Goal: Task Accomplishment & Management: Manage account settings

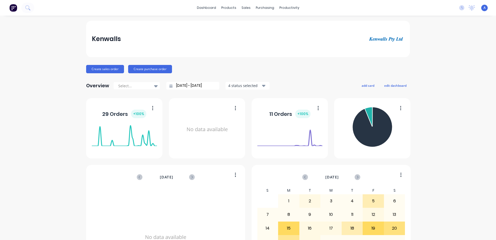
click at [481, 9] on div "A Kenwalls Anita Standard User Profile Sign out" at bounding box center [484, 8] width 6 height 6
click at [484, 9] on span "A" at bounding box center [485, 7] width 2 height 5
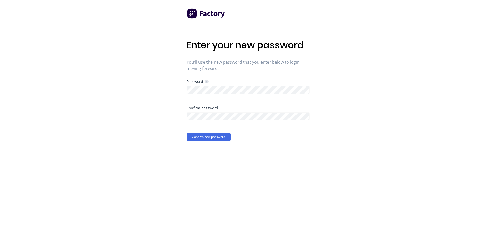
click at [368, 106] on div "Enter your new password You'll use the new password that you enter below to log…" at bounding box center [248, 120] width 496 height 240
click at [363, 149] on div "Enter your new password You'll use the new password that you enter below to log…" at bounding box center [248, 120] width 496 height 240
click at [360, 158] on div "Enter your new password You'll use the new password that you enter below to log…" at bounding box center [248, 120] width 496 height 240
click at [208, 135] on button "Confirm new password" at bounding box center [209, 137] width 44 height 8
click at [224, 136] on button "Confirm new password" at bounding box center [209, 137] width 44 height 8
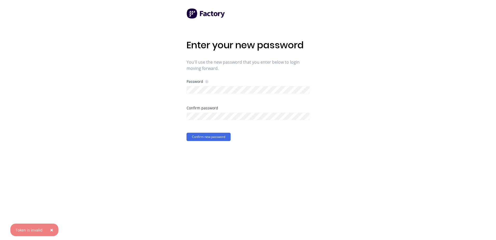
click at [51, 227] on span "×" at bounding box center [51, 229] width 3 height 7
click at [331, 105] on div "Enter your new password You'll use the new password that you enter below to log…" at bounding box center [248, 120] width 496 height 240
click at [331, 140] on div "Enter your new password You'll use the new password that you enter below to log…" at bounding box center [248, 120] width 496 height 240
click at [207, 136] on button "Confirm new password" at bounding box center [209, 137] width 44 height 8
click at [206, 135] on button "Confirm new password" at bounding box center [209, 137] width 44 height 8
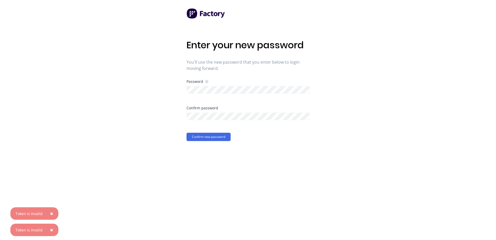
click at [225, 85] on div at bounding box center [248, 89] width 123 height 9
click at [323, 88] on div "Enter your new password You'll use the new password that you enter below to log…" at bounding box center [248, 120] width 496 height 240
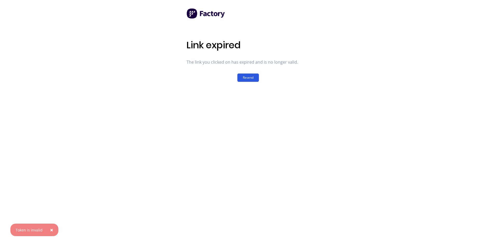
click at [251, 76] on button "Resend" at bounding box center [248, 77] width 22 height 8
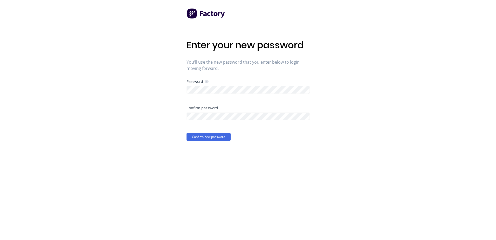
click at [149, 105] on div "Enter your new password You'll use the new password that you enter below to log…" at bounding box center [248, 120] width 496 height 240
click at [205, 112] on div at bounding box center [248, 115] width 123 height 9
click at [128, 154] on div "Enter your new password You'll use the new password that you enter below to log…" at bounding box center [248, 120] width 496 height 240
click at [203, 136] on button "Confirm new password" at bounding box center [209, 137] width 44 height 8
click at [202, 136] on button "Confirm new password" at bounding box center [209, 137] width 44 height 8
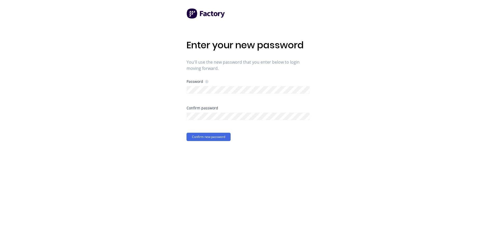
click at [156, 45] on div "Enter your new password You'll use the new password that you enter below to log…" at bounding box center [248, 120] width 496 height 240
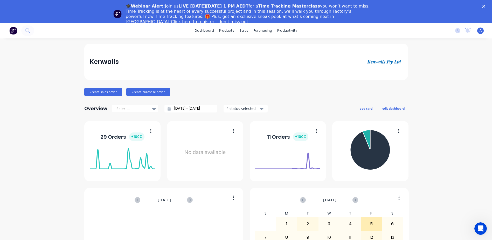
click at [485, 6] on polygon "Close" at bounding box center [483, 6] width 3 height 3
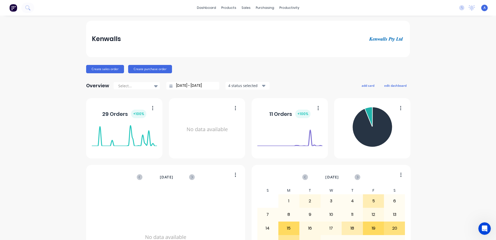
click at [484, 9] on span "A" at bounding box center [485, 7] width 2 height 5
click at [436, 63] on div "Sign out" at bounding box center [439, 65] width 14 height 5
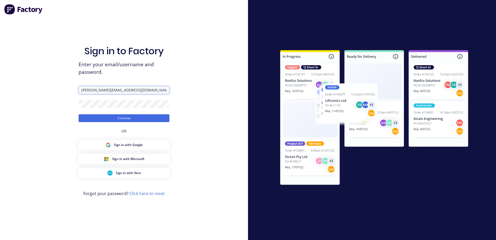
click at [133, 91] on input "[PERSON_NAME][EMAIL_ADDRESS][DOMAIN_NAME]" at bounding box center [124, 90] width 91 height 8
type input "a"
type input "[EMAIL_ADDRESS][DOMAIN_NAME]"
click at [208, 87] on div "Sign in to Factory Enter your email/username and password. [EMAIL_ADDRESS][DOMA…" at bounding box center [124, 120] width 248 height 240
click at [135, 119] on button "Continue" at bounding box center [124, 118] width 91 height 8
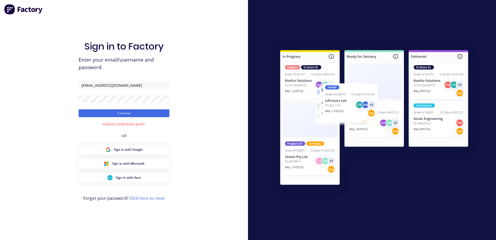
click at [199, 136] on div "Sign in to Factory Enter your email/username and password. [EMAIL_ADDRESS][DOMA…" at bounding box center [124, 120] width 248 height 240
click at [128, 112] on button "Continue" at bounding box center [124, 113] width 91 height 8
